Goal: Book appointment/travel/reservation

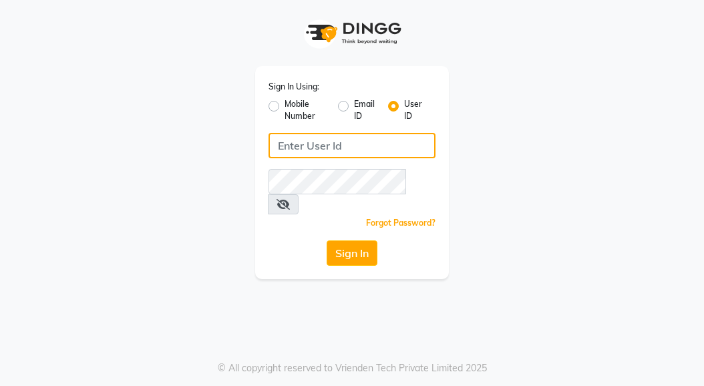
type input "rnsalon"
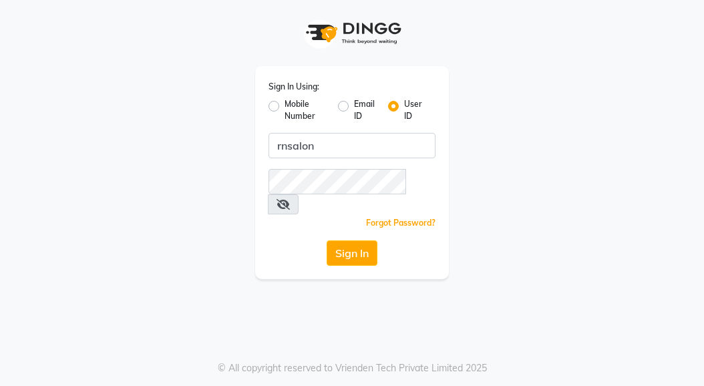
click at [351, 273] on div "Sign In Using: Mobile Number Email ID User ID rnsalon Remember me Forgot Passwo…" at bounding box center [352, 193] width 704 height 386
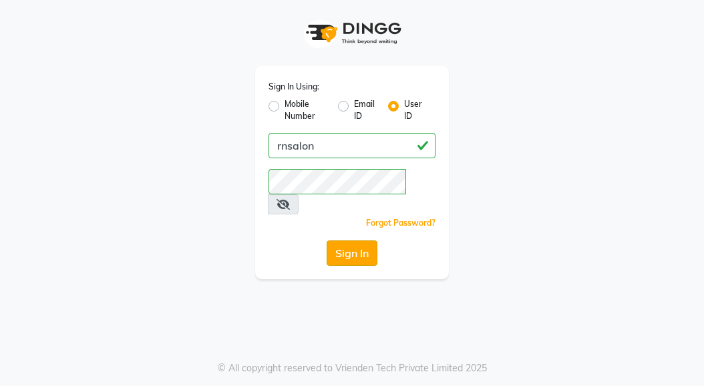
click at [345, 240] on button "Sign In" at bounding box center [352, 252] width 51 height 25
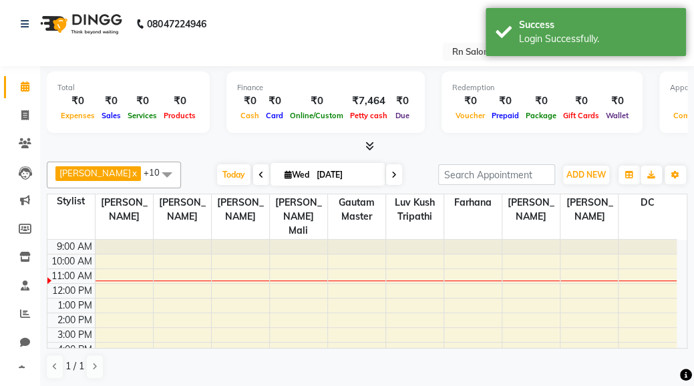
click at [318, 175] on input "[DATE]" at bounding box center [346, 175] width 67 height 20
select select "9"
select select "2025"
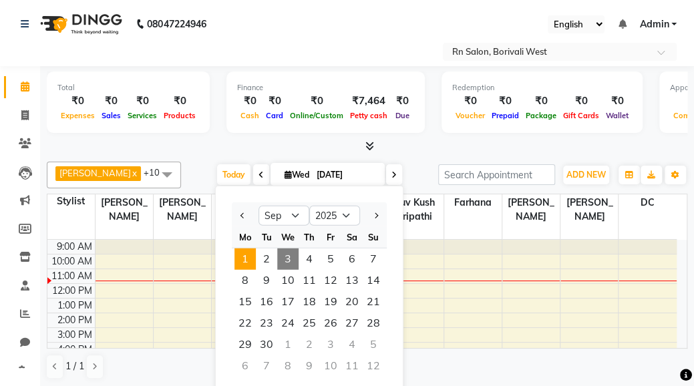
click at [244, 258] on span "1" at bounding box center [244, 258] width 21 height 21
type input "[DATE]"
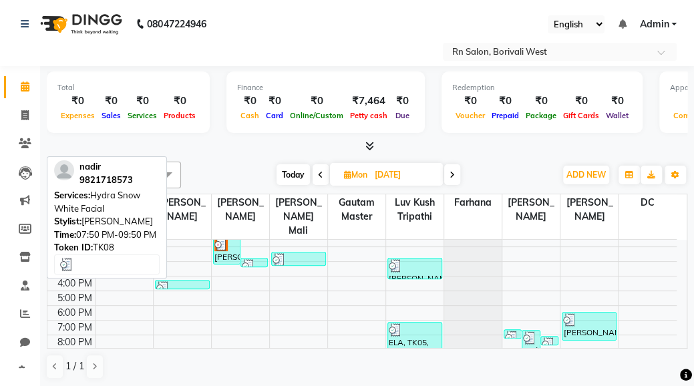
scroll to position [93, 0]
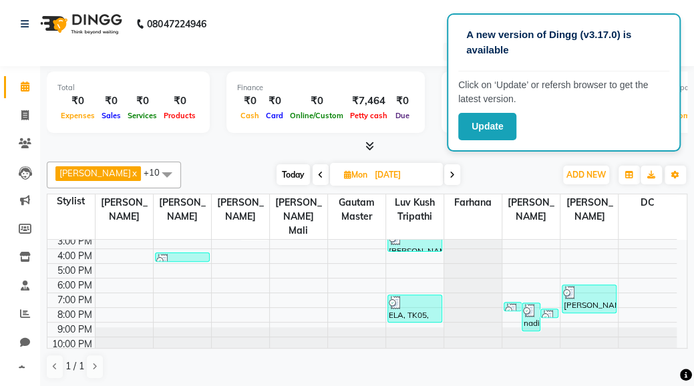
click at [429, 250] on div "9:00 AM 10:00 AM 11:00 AM 12:00 PM 1:00 PM 2:00 PM 3:00 PM 4:00 PM 5:00 PM 6:00…" at bounding box center [361, 256] width 629 height 220
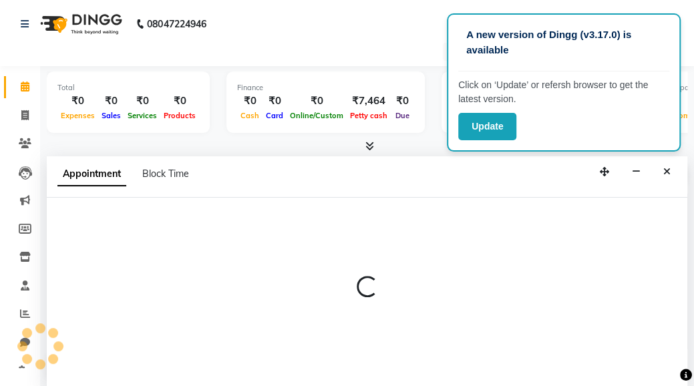
scroll to position [1, 0]
select select "84275"
select select "1020"
select select "tentative"
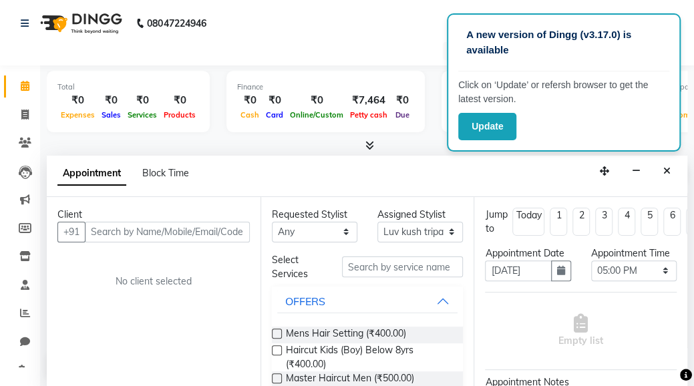
click at [301, 45] on div "Select Location × [GEOGRAPHIC_DATA], [GEOGRAPHIC_DATA]" at bounding box center [347, 51] width 672 height 18
click at [632, 172] on button "button" at bounding box center [636, 171] width 21 height 21
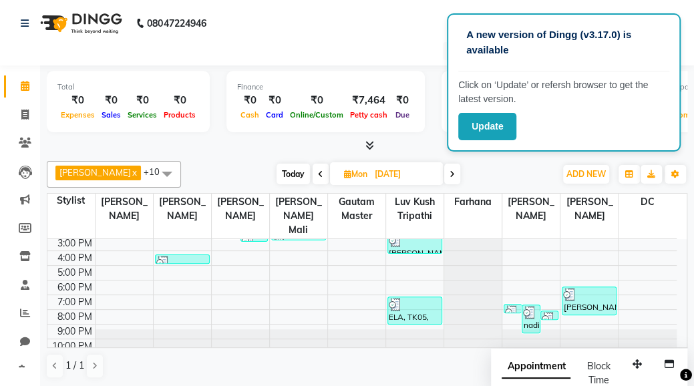
scroll to position [93, 0]
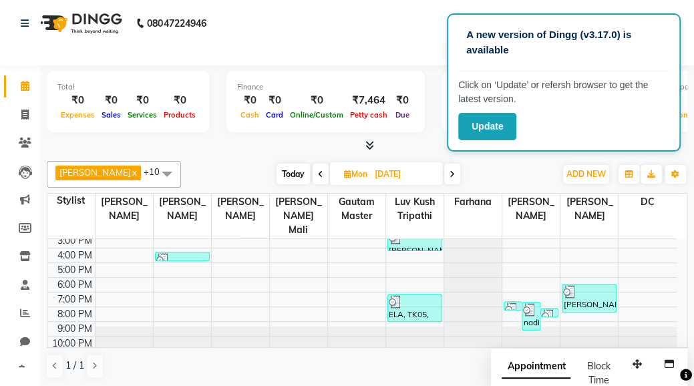
click at [344, 173] on icon at bounding box center [347, 174] width 7 height 9
select select "9"
select select "2025"
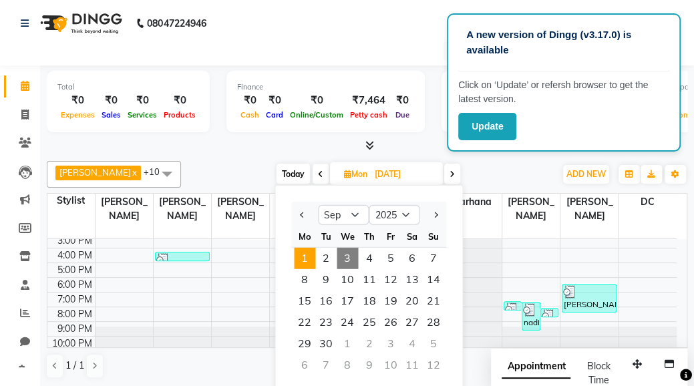
click at [345, 248] on span "3" at bounding box center [347, 258] width 21 height 21
type input "[DATE]"
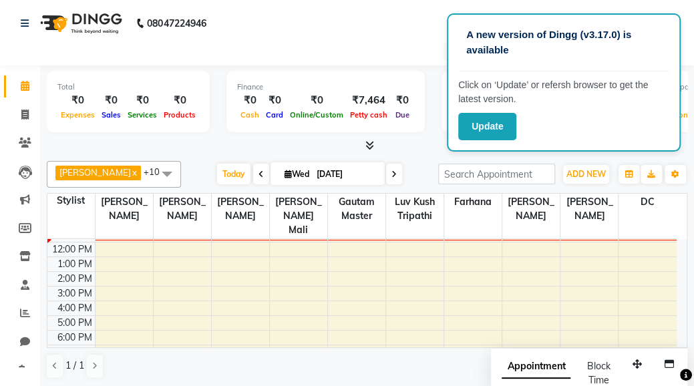
scroll to position [0, 0]
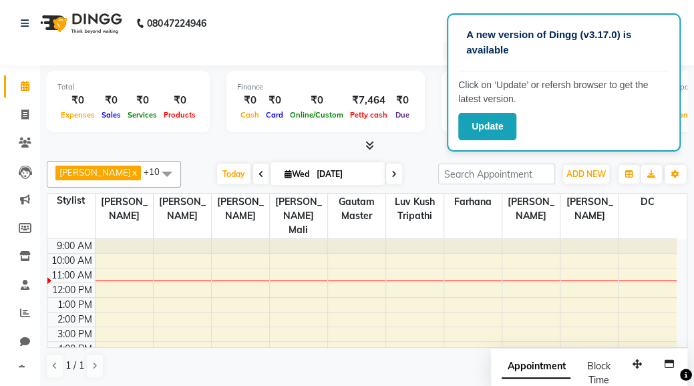
click at [226, 30] on nav "08047224946 Select Location × Rn Salon, Borivali West English ENGLISH Español ا…" at bounding box center [347, 32] width 694 height 66
click at [552, 100] on p "Click on ‘Update’ or refersh browser to get the latest version." at bounding box center [563, 92] width 211 height 28
